Goal: Transaction & Acquisition: Download file/media

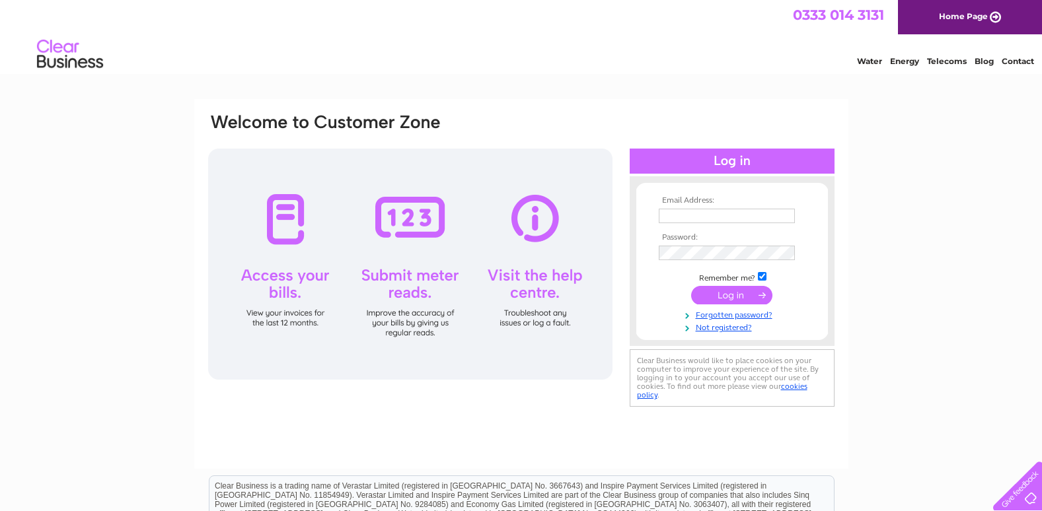
type input "[EMAIL_ADDRESS][DOMAIN_NAME]"
click at [762, 293] on input "submit" at bounding box center [731, 295] width 81 height 18
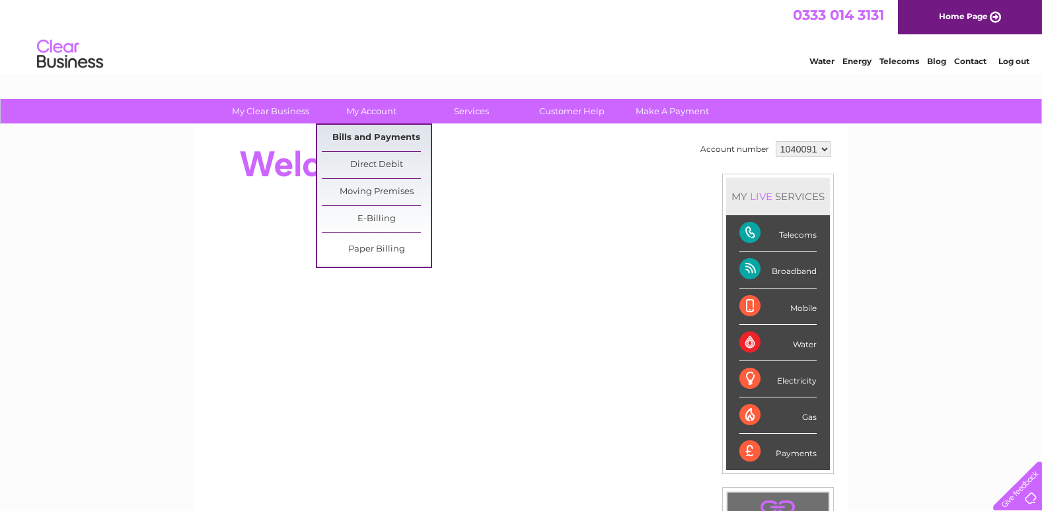
click at [346, 137] on link "Bills and Payments" at bounding box center [376, 138] width 109 height 26
click at [348, 135] on link "Bills and Payments" at bounding box center [376, 138] width 109 height 26
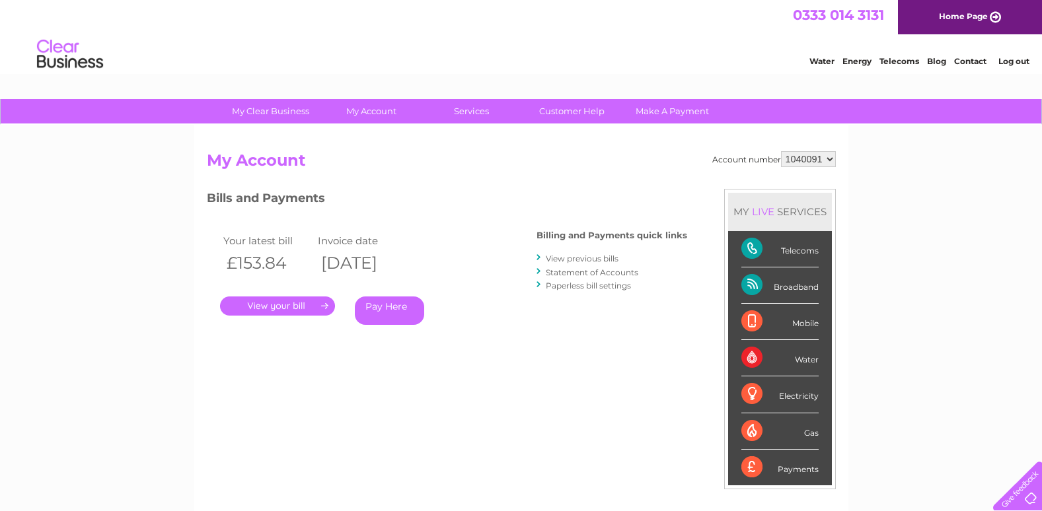
click at [570, 256] on link "View previous bills" at bounding box center [582, 259] width 73 height 10
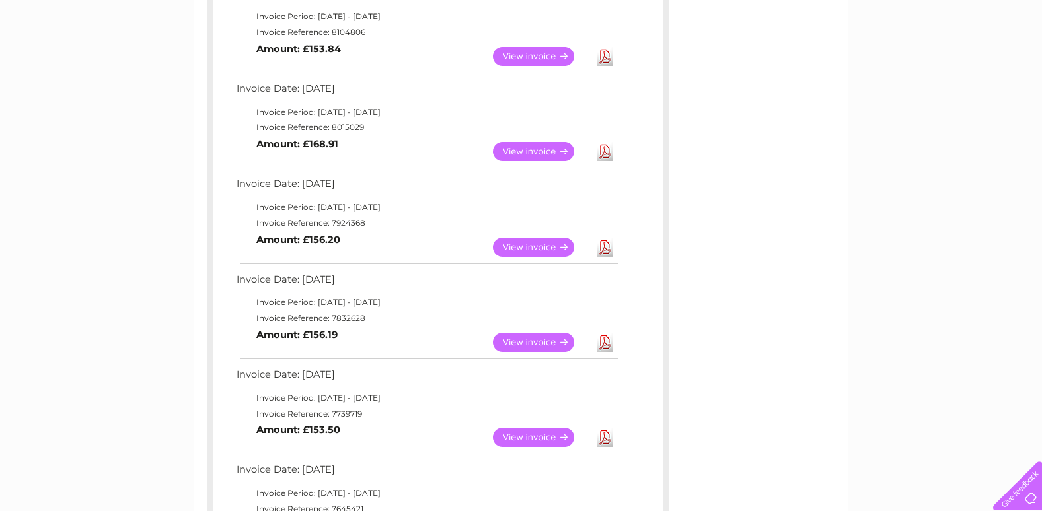
scroll to position [264, 0]
click at [603, 247] on link "Download" at bounding box center [605, 246] width 17 height 19
click at [602, 151] on link "Download" at bounding box center [605, 150] width 17 height 19
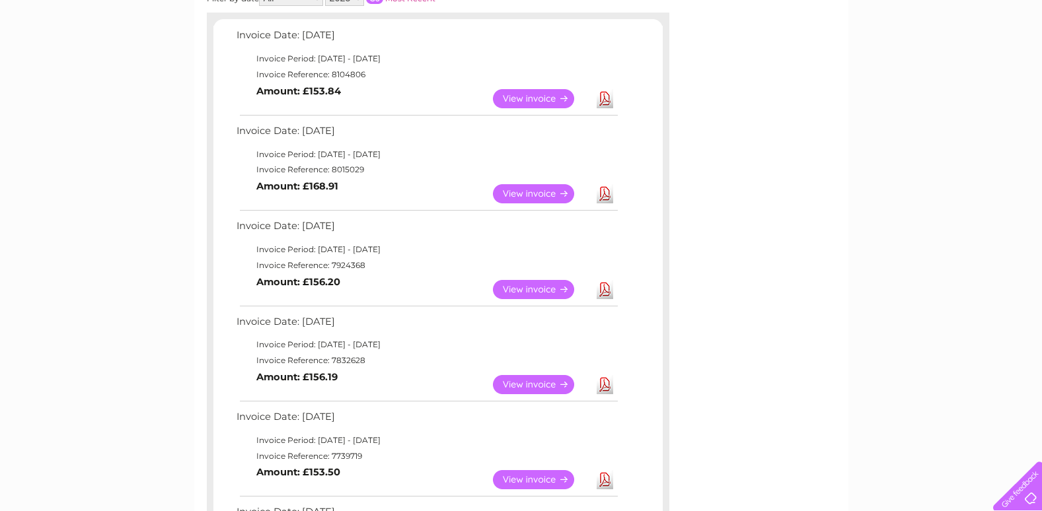
scroll to position [132, 0]
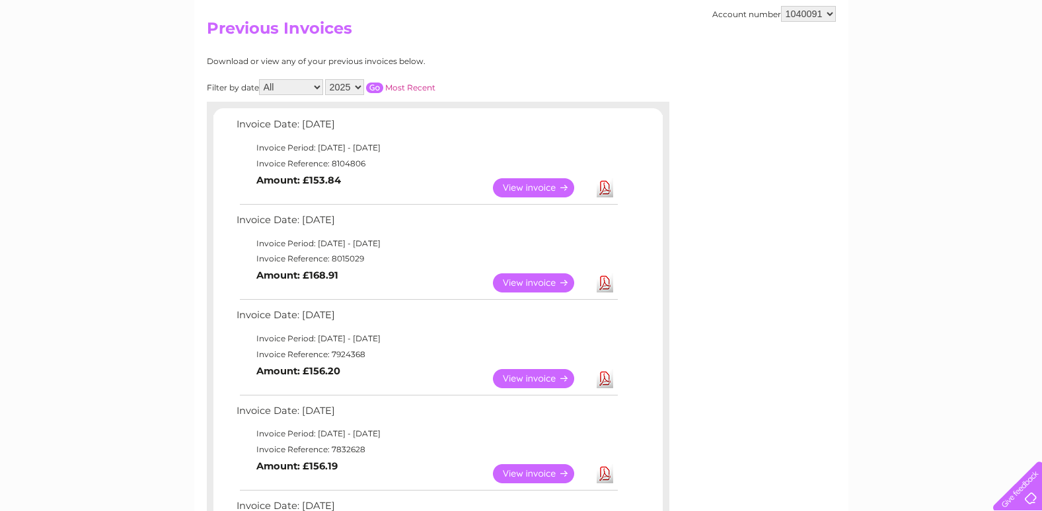
click at [612, 189] on link "Download" at bounding box center [605, 187] width 17 height 19
